Goal: Find specific page/section: Find specific page/section

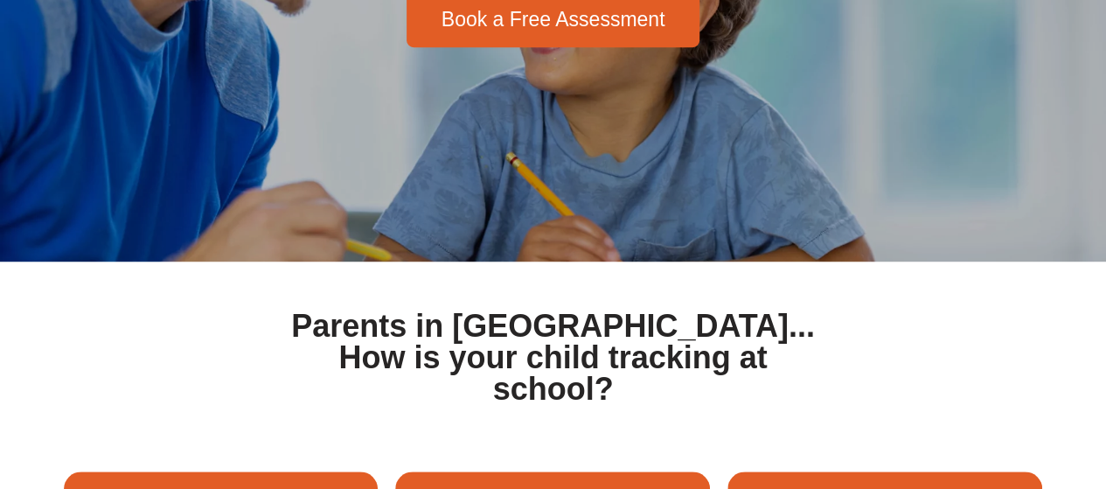
scroll to position [5, 0]
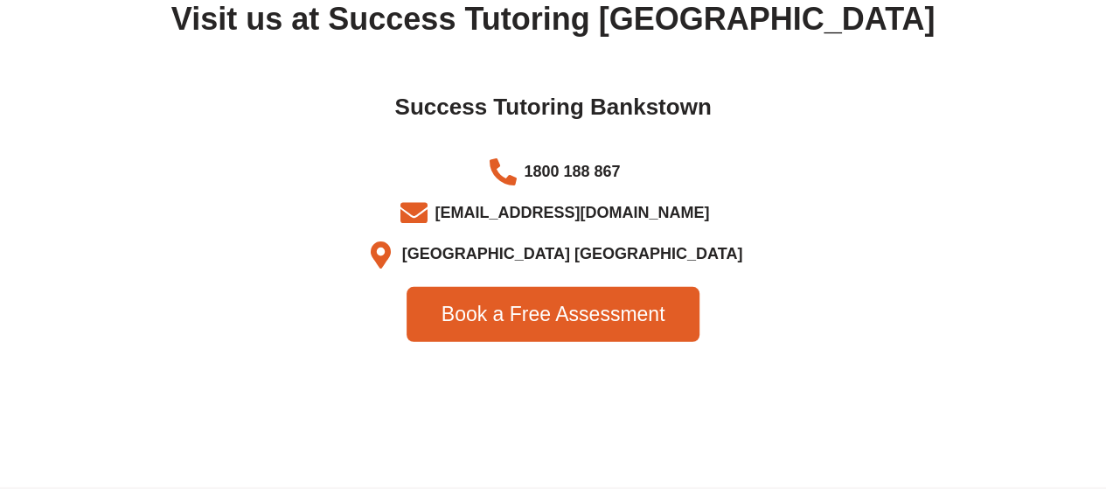
scroll to position [5815, 0]
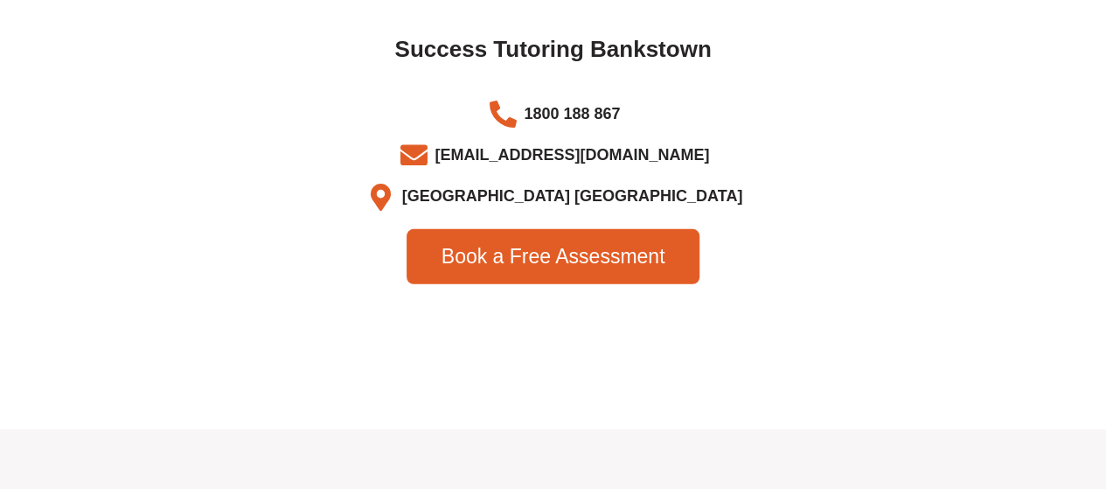
click at [398, 205] on icon at bounding box center [381, 197] width 34 height 27
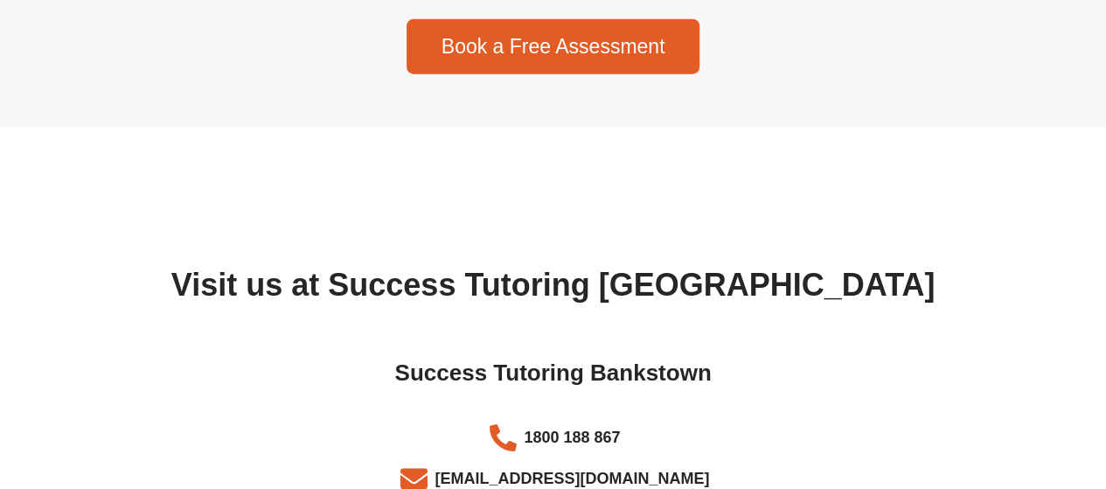
scroll to position [5480, 0]
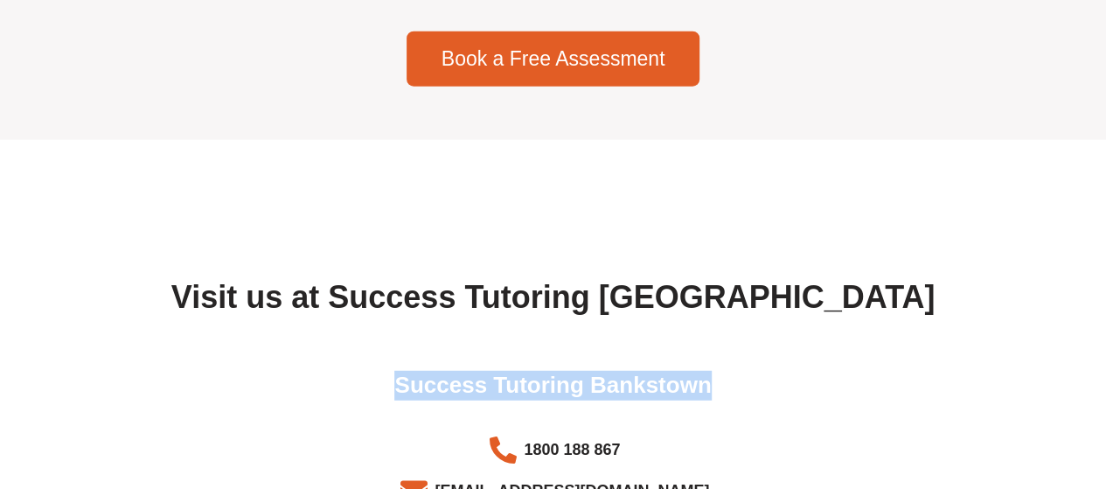
drag, startPoint x: 399, startPoint y: 394, endPoint x: 708, endPoint y: 392, distance: 308.5
click at [708, 392] on h2 "Success Tutoring Bankstown" at bounding box center [553, 386] width 961 height 30
copy h2 "Success Tutoring Bankstown"
